Goal: Information Seeking & Learning: Learn about a topic

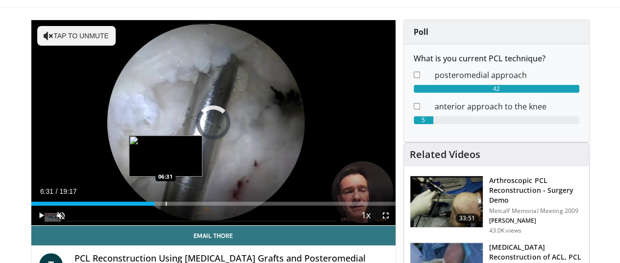
click at [140, 205] on div "Loaded : 1.71% 06:31 06:31" at bounding box center [213, 200] width 364 height 9
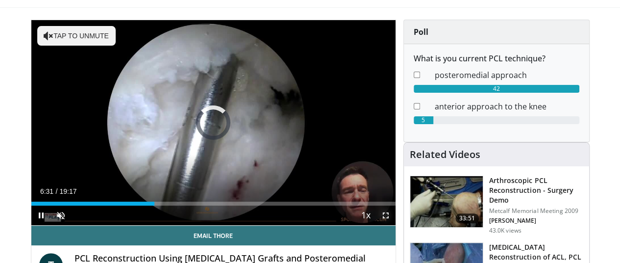
click at [395, 225] on span "Video Player" at bounding box center [386, 215] width 20 height 20
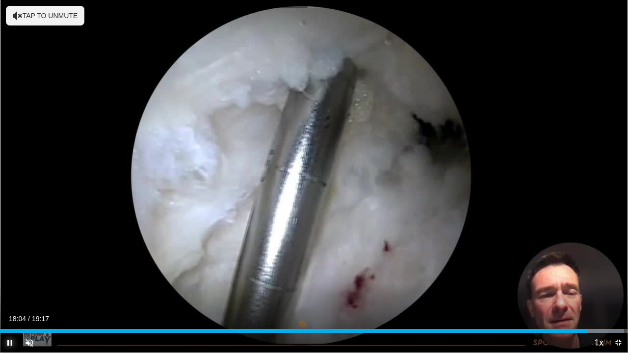
click at [9, 262] on span "Video Player" at bounding box center [10, 343] width 20 height 20
click at [8, 262] on span "Video Player" at bounding box center [10, 343] width 20 height 20
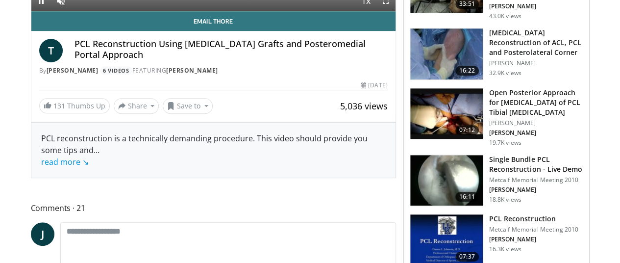
scroll to position [56, 0]
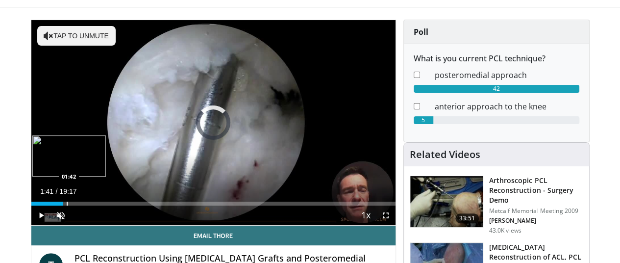
click at [41, 205] on div "01:41" at bounding box center [47, 204] width 32 height 4
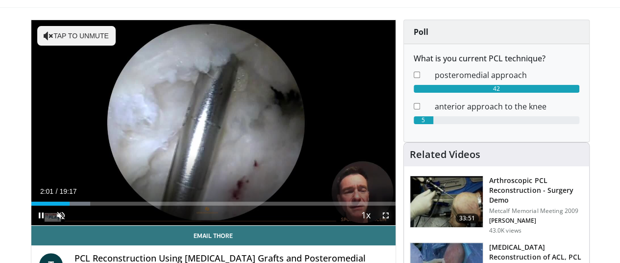
click at [395, 225] on span "Video Player" at bounding box center [386, 215] width 20 height 20
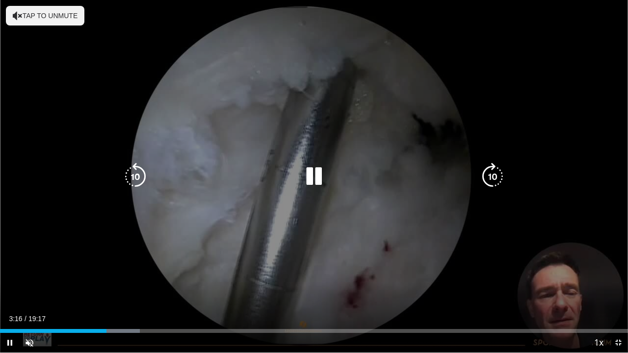
click at [54, 11] on button "Tap to unmute" at bounding box center [45, 16] width 78 height 20
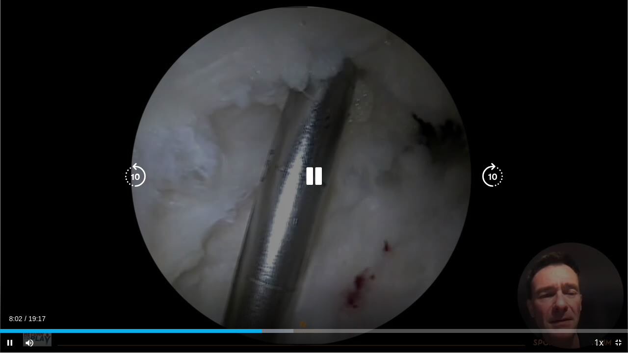
click at [313, 177] on icon "Video Player" at bounding box center [313, 176] width 27 height 27
click at [314, 176] on icon "Video Player" at bounding box center [313, 176] width 27 height 27
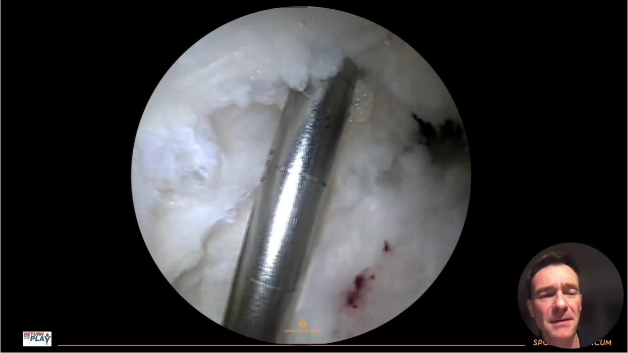
click at [303, 270] on div "10 seconds Tap to unmute" at bounding box center [314, 176] width 628 height 353
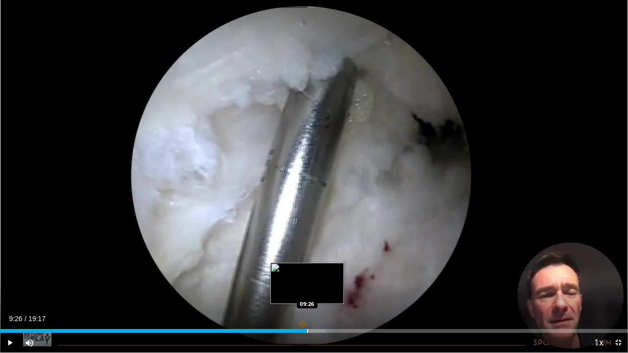
click at [307, 270] on div "Loaded : 51.88% 09:26 09:26" at bounding box center [314, 331] width 628 height 4
click at [298, 270] on div "Progress Bar" at bounding box center [298, 331] width 1 height 4
click at [293, 270] on div "Loaded : 52.74% 08:59 09:01" at bounding box center [314, 328] width 628 height 9
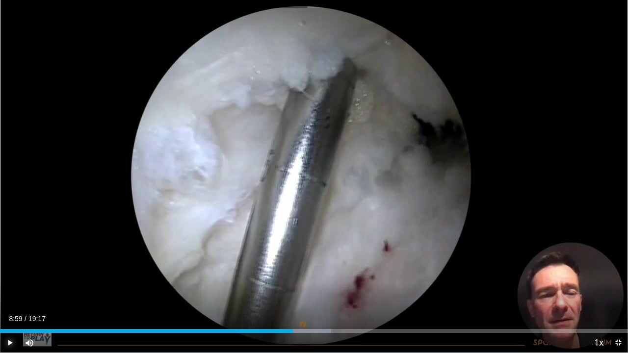
click at [10, 270] on span "Video Player" at bounding box center [10, 343] width 20 height 20
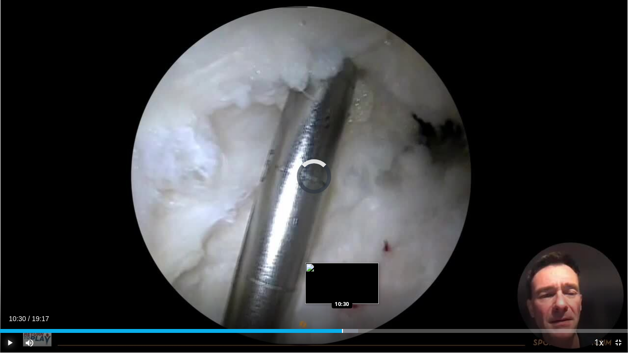
click at [342, 270] on div "Progress Bar" at bounding box center [342, 331] width 1 height 4
click at [350, 270] on div "Progress Bar" at bounding box center [350, 331] width 1 height 4
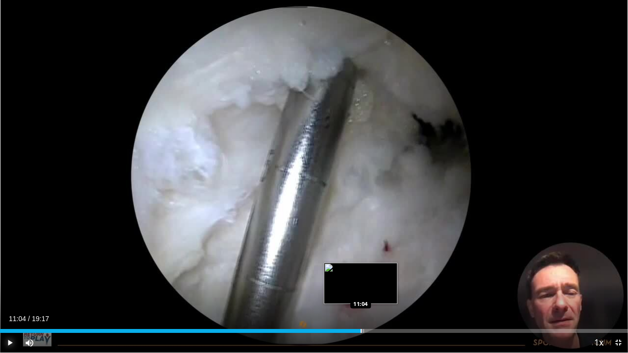
click at [360, 270] on div "Progress Bar" at bounding box center [360, 331] width 1 height 4
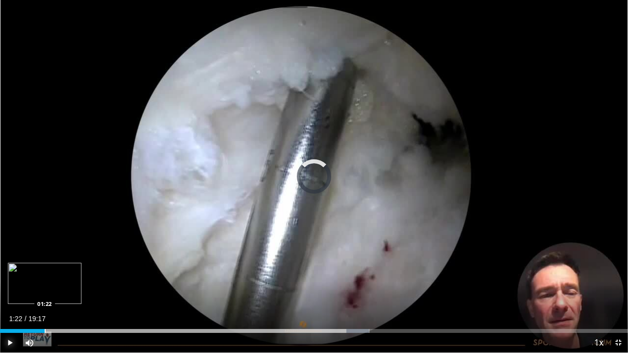
click at [45, 270] on div "Loaded : 58.79% 11:07 01:22" at bounding box center [314, 328] width 628 height 9
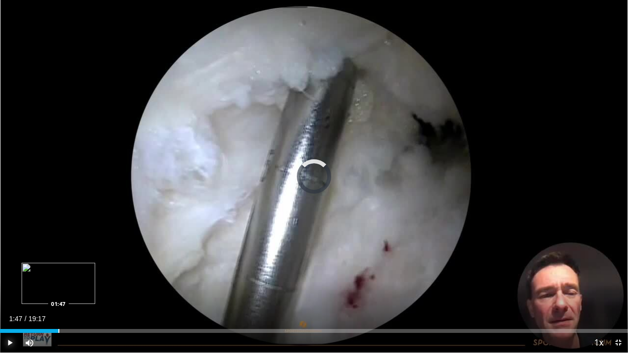
click at [58, 270] on div "Progress Bar" at bounding box center [58, 331] width 1 height 4
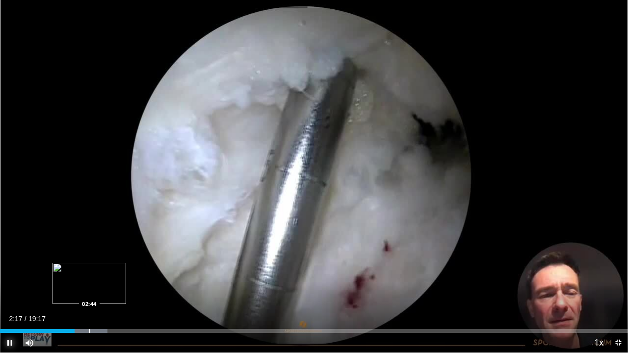
click at [89, 270] on div "Progress Bar" at bounding box center [89, 331] width 1 height 4
click at [96, 270] on div "Loaded : 22.27% 02:58 02:58" at bounding box center [314, 328] width 628 height 9
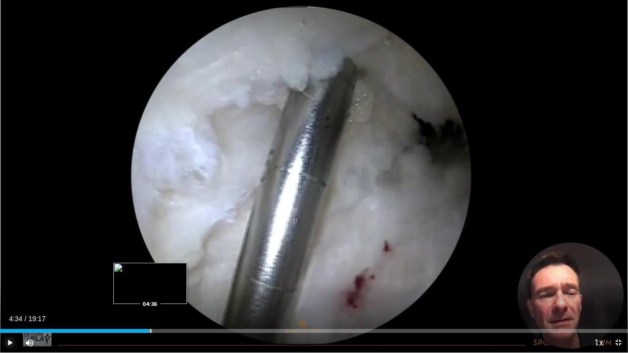
click at [149, 270] on div "Progress Bar" at bounding box center [127, 331] width 50 height 4
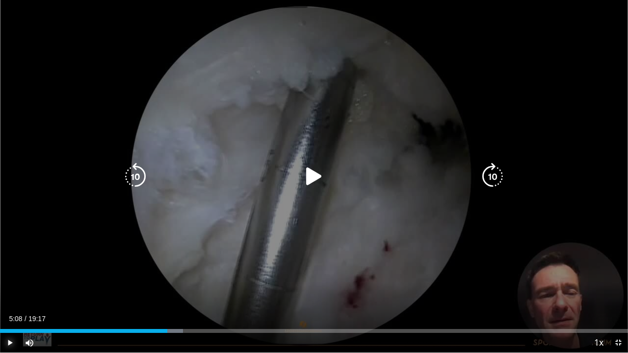
click at [167, 270] on div "Progress Bar" at bounding box center [167, 331] width 31 height 4
click at [167, 270] on div "Progress Bar" at bounding box center [173, 331] width 42 height 4
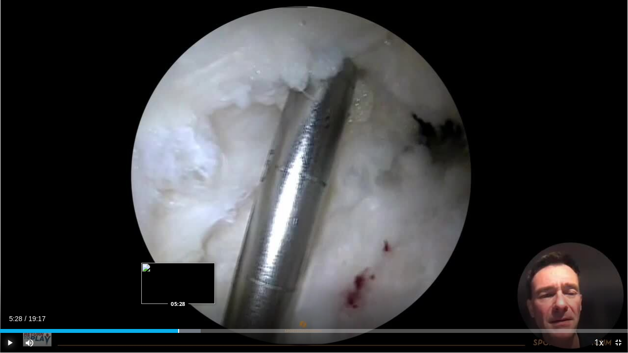
click at [178, 270] on div "Progress Bar" at bounding box center [178, 331] width 1 height 4
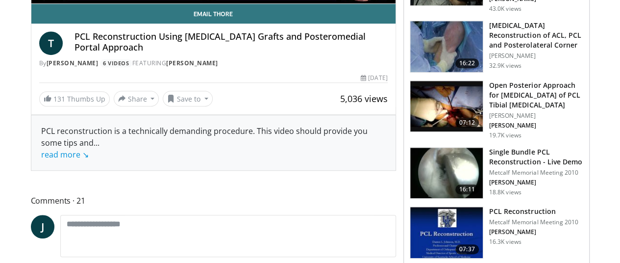
scroll to position [282, 0]
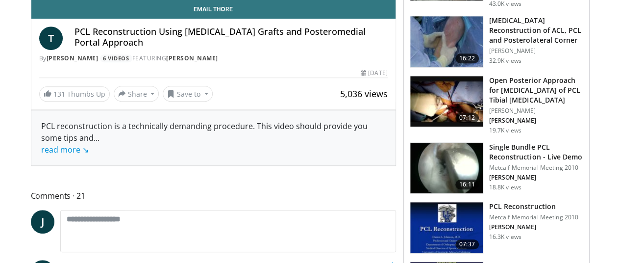
click at [448, 162] on img at bounding box center [446, 168] width 73 height 51
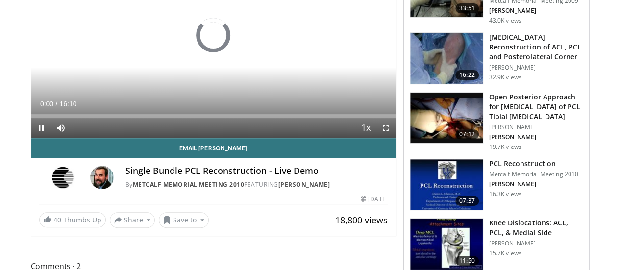
scroll to position [147, 0]
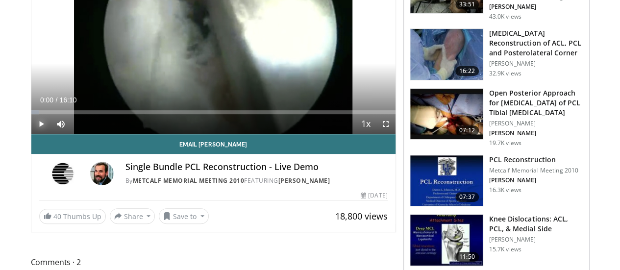
click at [31, 134] on span "Video Player" at bounding box center [41, 124] width 20 height 20
click at [395, 134] on span "Video Player" at bounding box center [386, 124] width 20 height 20
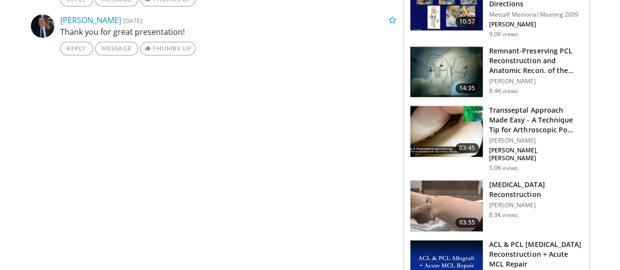
scroll to position [522, 0]
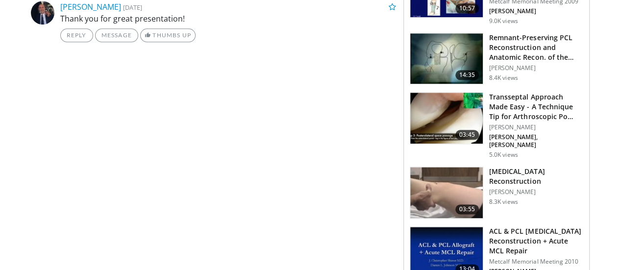
click at [451, 40] on img at bounding box center [446, 58] width 73 height 51
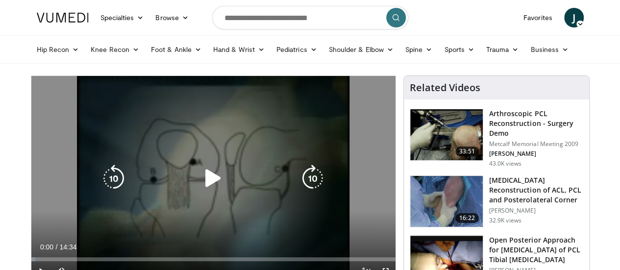
click at [205, 191] on icon "Video Player" at bounding box center [213, 178] width 27 height 27
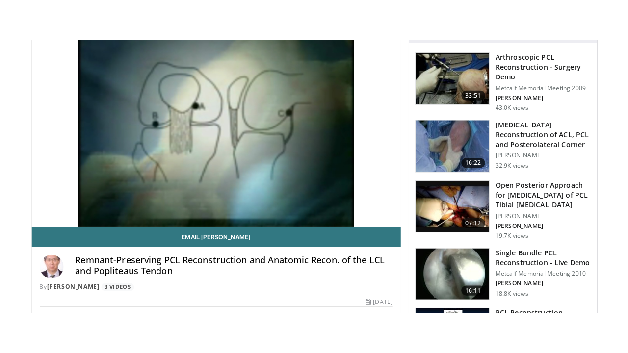
scroll to position [99, 0]
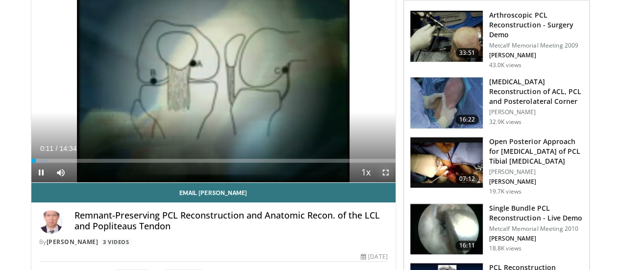
click at [394, 182] on span "Video Player" at bounding box center [386, 173] width 20 height 20
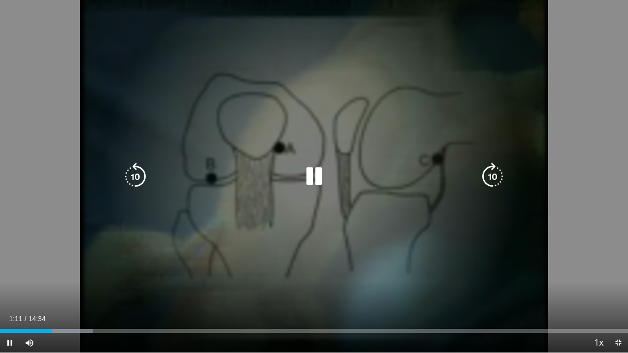
click at [319, 186] on icon "Video Player" at bounding box center [313, 176] width 27 height 27
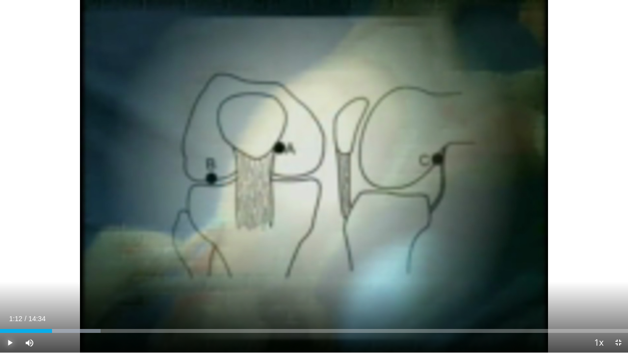
click at [11, 270] on span "Video Player" at bounding box center [10, 343] width 20 height 20
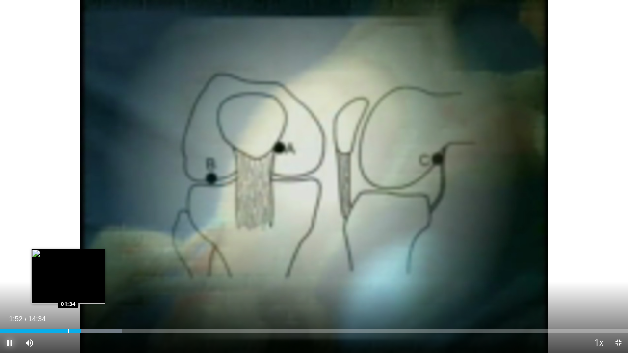
click at [68, 270] on div "Progress Bar" at bounding box center [68, 331] width 1 height 4
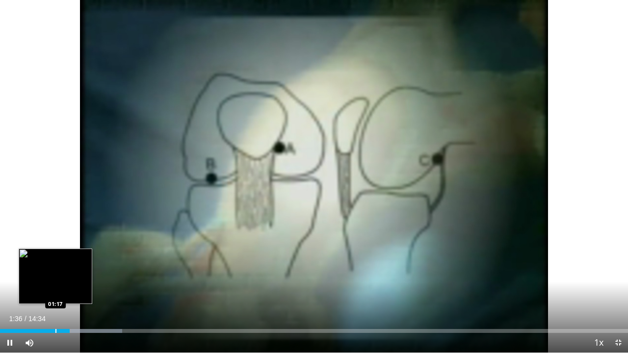
click at [55, 270] on video-js "**********" at bounding box center [314, 176] width 628 height 353
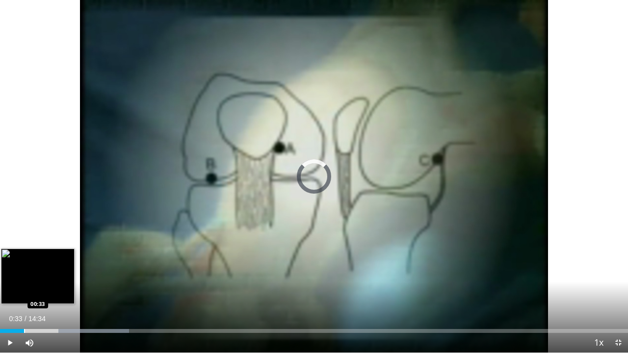
click at [24, 270] on div "Progress Bar" at bounding box center [24, 331] width 1 height 4
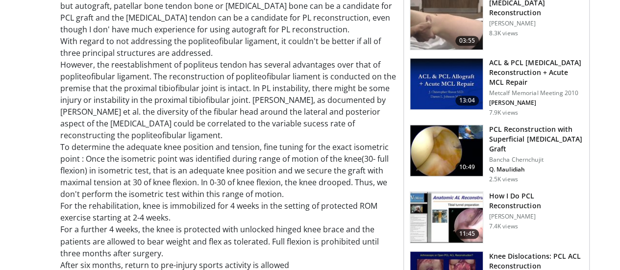
scroll to position [694, 0]
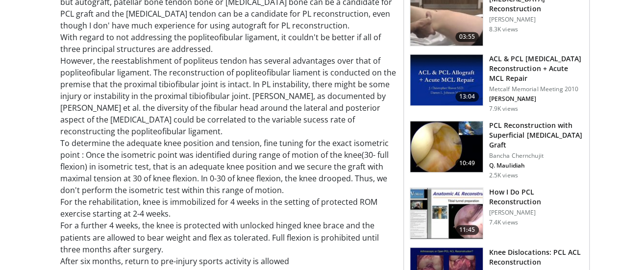
click at [464, 134] on img at bounding box center [446, 146] width 73 height 51
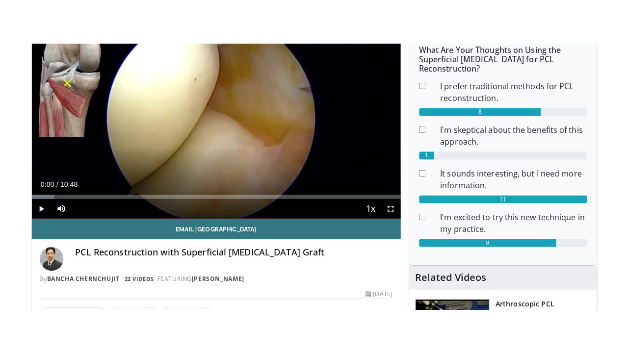
scroll to position [97, 0]
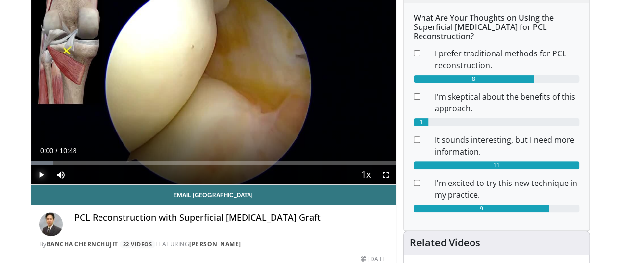
click at [31, 184] on span "Video Player" at bounding box center [41, 175] width 20 height 20
click at [46, 165] on div "Progress Bar" at bounding box center [46, 163] width 1 height 4
click at [394, 184] on span "Video Player" at bounding box center [386, 175] width 20 height 20
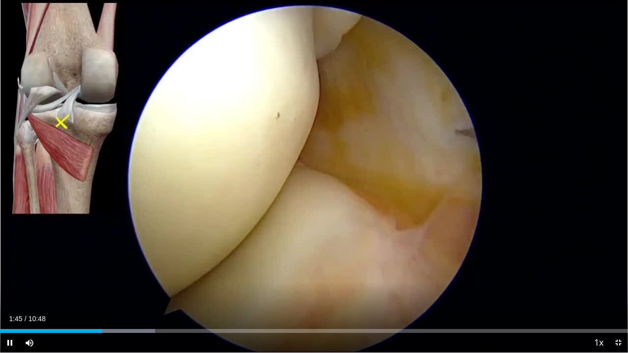
click at [144, 262] on div "Current Time 1:45 / Duration 10:48 Pause Skip Backward Skip Forward Mute Loaded…" at bounding box center [314, 343] width 628 height 20
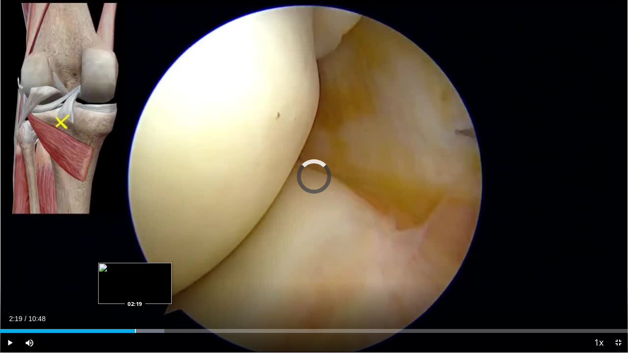
click at [135, 262] on div "Progress Bar" at bounding box center [135, 331] width 1 height 4
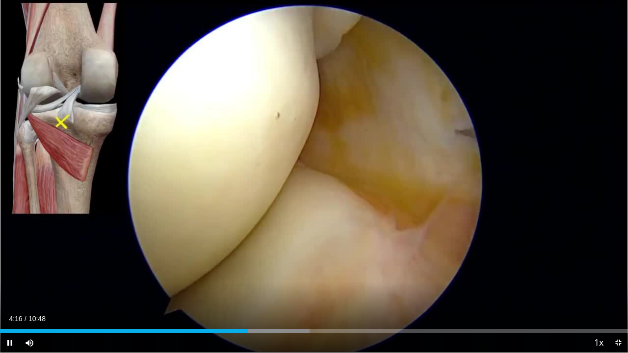
click at [250, 262] on div "Current Time 4:16 / Duration 10:48 Pause Skip Backward Skip Forward Mute Loaded…" at bounding box center [314, 343] width 628 height 20
click at [263, 262] on div "Current Time 4:17 / Duration 10:48 Pause Skip Backward Skip Forward Mute Loaded…" at bounding box center [314, 343] width 628 height 20
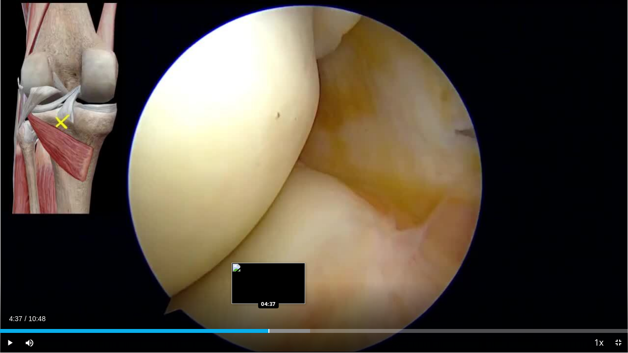
click at [268, 262] on div "Loaded : 49.34% 04:24 04:37" at bounding box center [314, 328] width 628 height 9
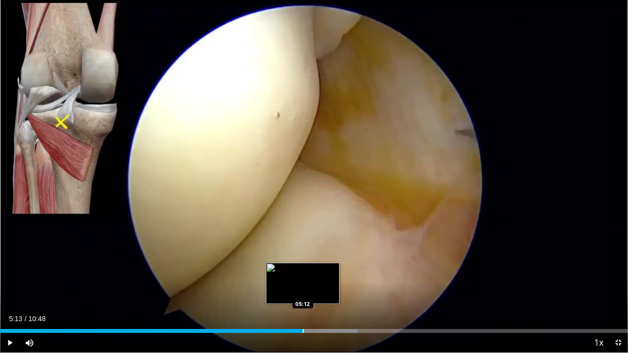
click at [303, 262] on div "Loaded : 56.95% 05:13 05:12" at bounding box center [314, 328] width 628 height 9
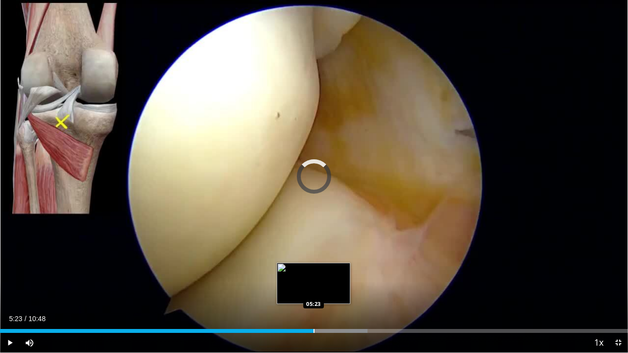
click at [313, 262] on div "Loaded : 58.49% 05:23 05:23" at bounding box center [314, 328] width 628 height 9
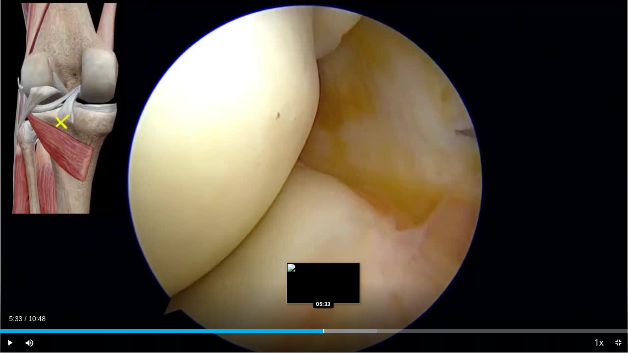
click at [323, 262] on div "Progress Bar" at bounding box center [323, 331] width 1 height 4
click at [336, 262] on div "Progress Bar" at bounding box center [336, 331] width 1 height 4
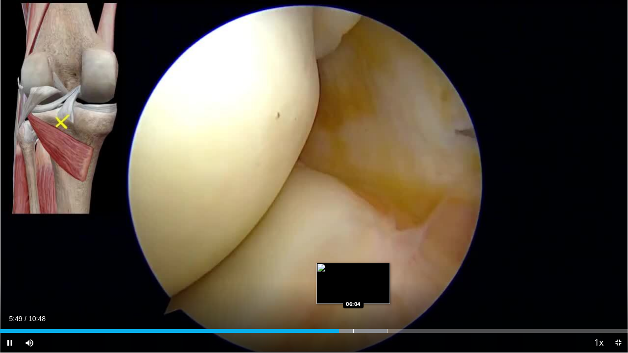
click at [353, 262] on div "Loaded : 61.68% 05:49 06:04" at bounding box center [314, 331] width 628 height 4
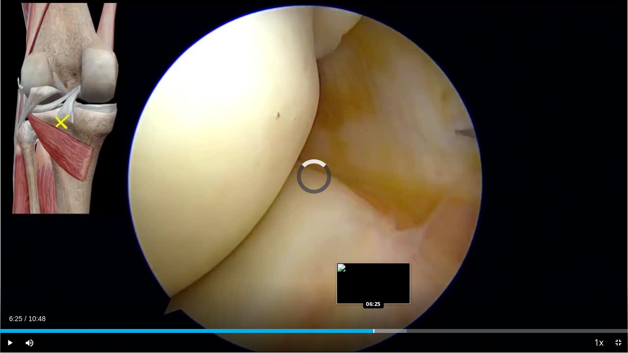
click at [373, 262] on div "Progress Bar" at bounding box center [373, 331] width 1 height 4
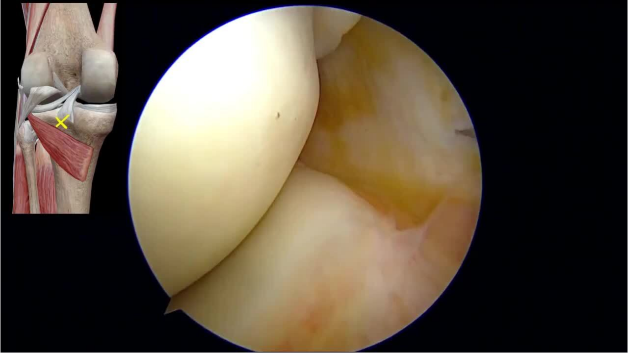
click at [384, 262] on video-js "**********" at bounding box center [314, 176] width 628 height 353
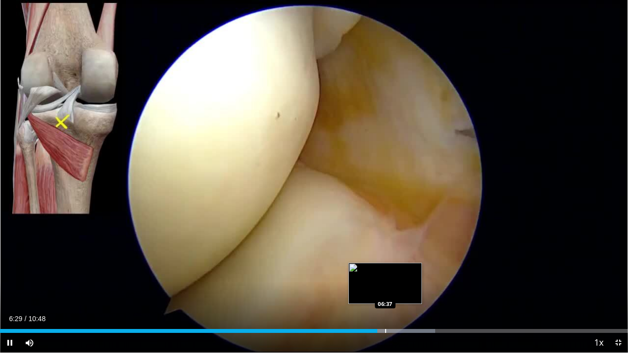
click at [385, 262] on div "Loaded : 69.27% 06:29 06:37" at bounding box center [314, 328] width 628 height 9
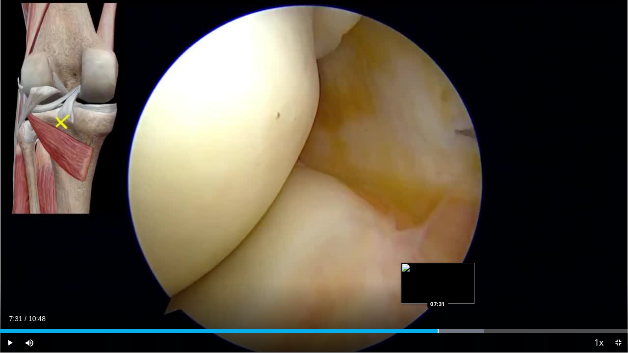
click at [437, 262] on div "Progress Bar" at bounding box center [437, 331] width 1 height 4
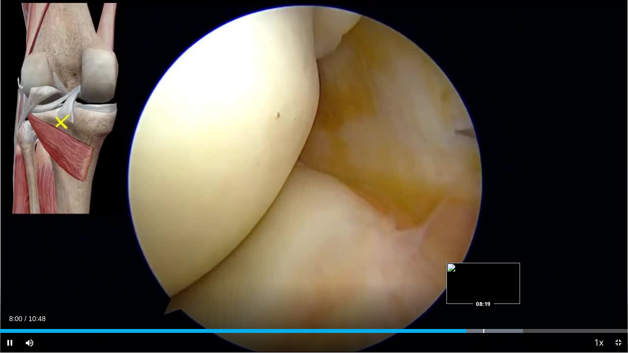
click at [483, 262] on div "Progress Bar" at bounding box center [483, 331] width 1 height 4
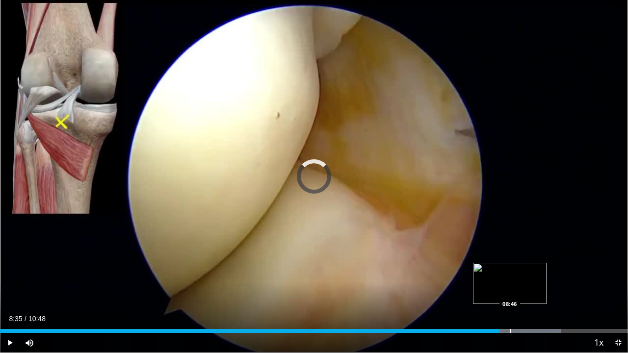
click at [510, 262] on div "Progress Bar" at bounding box center [510, 331] width 1 height 4
click at [523, 262] on div "Loaded : 89.28% 09:01 09:01" at bounding box center [314, 331] width 628 height 4
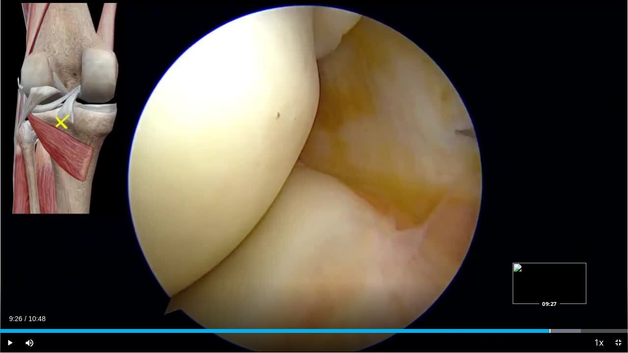
click at [548, 262] on div "Loaded : 92.52% 09:26 09:27" at bounding box center [314, 328] width 628 height 9
click at [565, 262] on div "Loaded : 94.06% 09:29 09:44" at bounding box center [314, 328] width 628 height 9
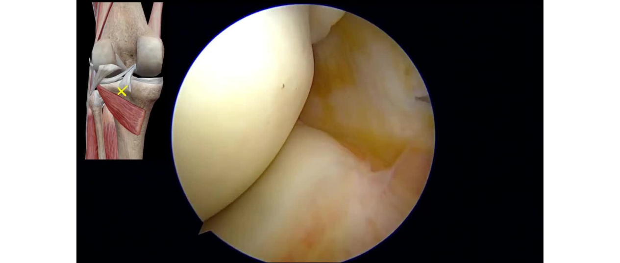
scroll to position [321, 0]
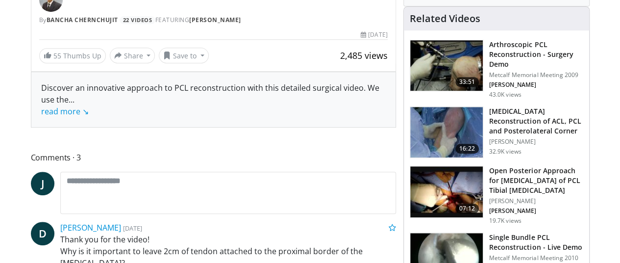
click at [462, 107] on img at bounding box center [446, 132] width 73 height 51
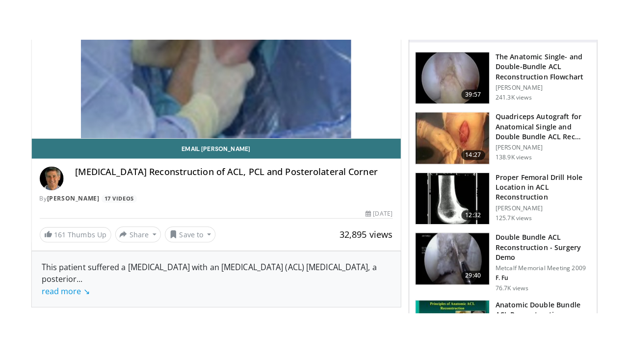
scroll to position [171, 0]
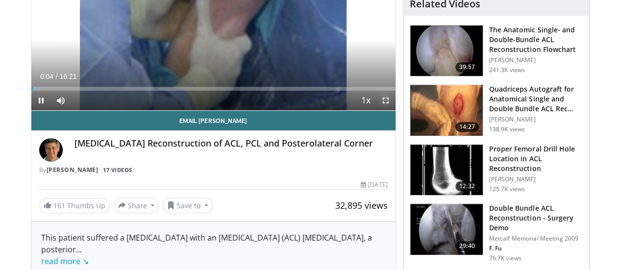
click at [393, 110] on span "Video Player" at bounding box center [386, 101] width 20 height 20
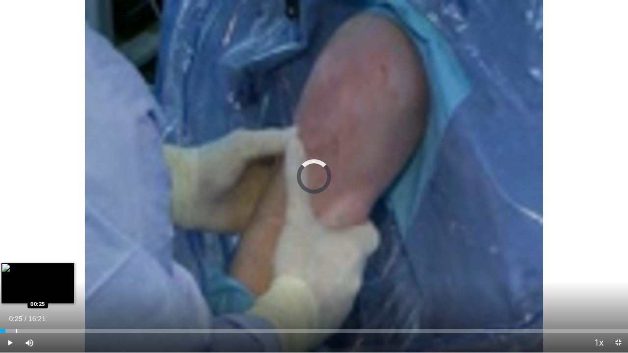
click at [16, 270] on div "Loaded : 2.04% 00:08 00:25" at bounding box center [314, 328] width 628 height 9
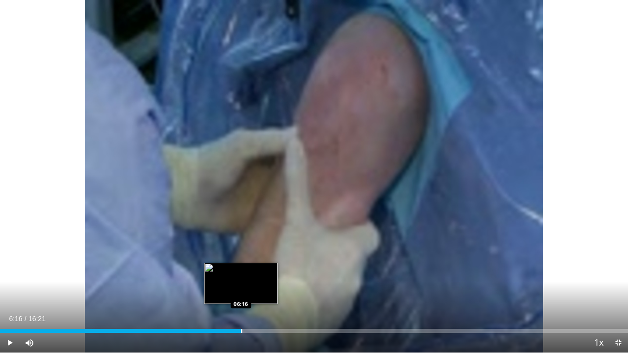
click at [241, 270] on div "Progress Bar" at bounding box center [241, 331] width 1 height 4
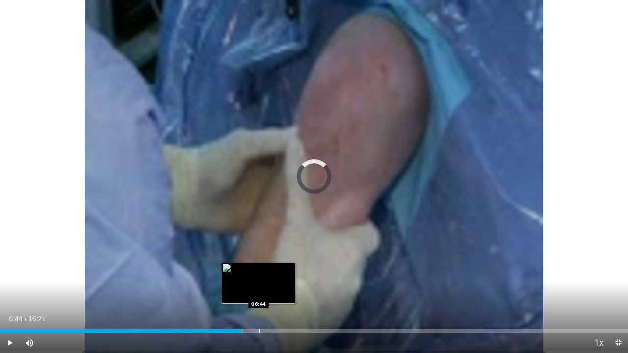
click at [258, 270] on div "Progress Bar" at bounding box center [258, 331] width 1 height 4
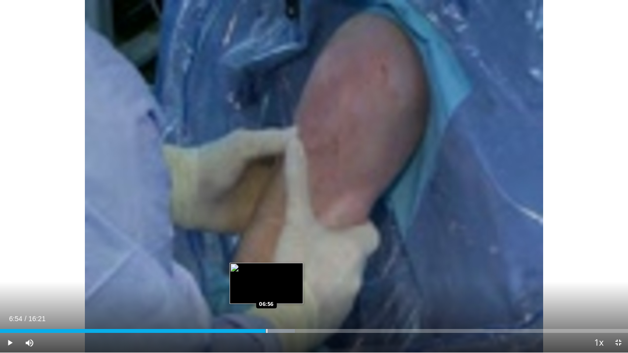
click at [265, 270] on div "Loaded : 46.92% 06:54 06:56" at bounding box center [314, 328] width 628 height 9
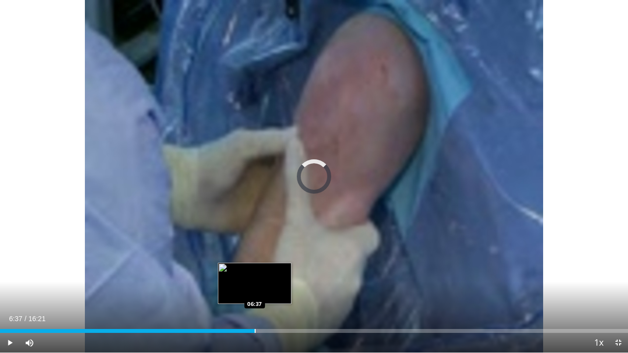
click at [255, 270] on div "Progress Bar" at bounding box center [255, 331] width 1 height 4
click at [250, 270] on div "Progress Bar" at bounding box center [250, 331] width 1 height 4
